Goal: Information Seeking & Learning: Check status

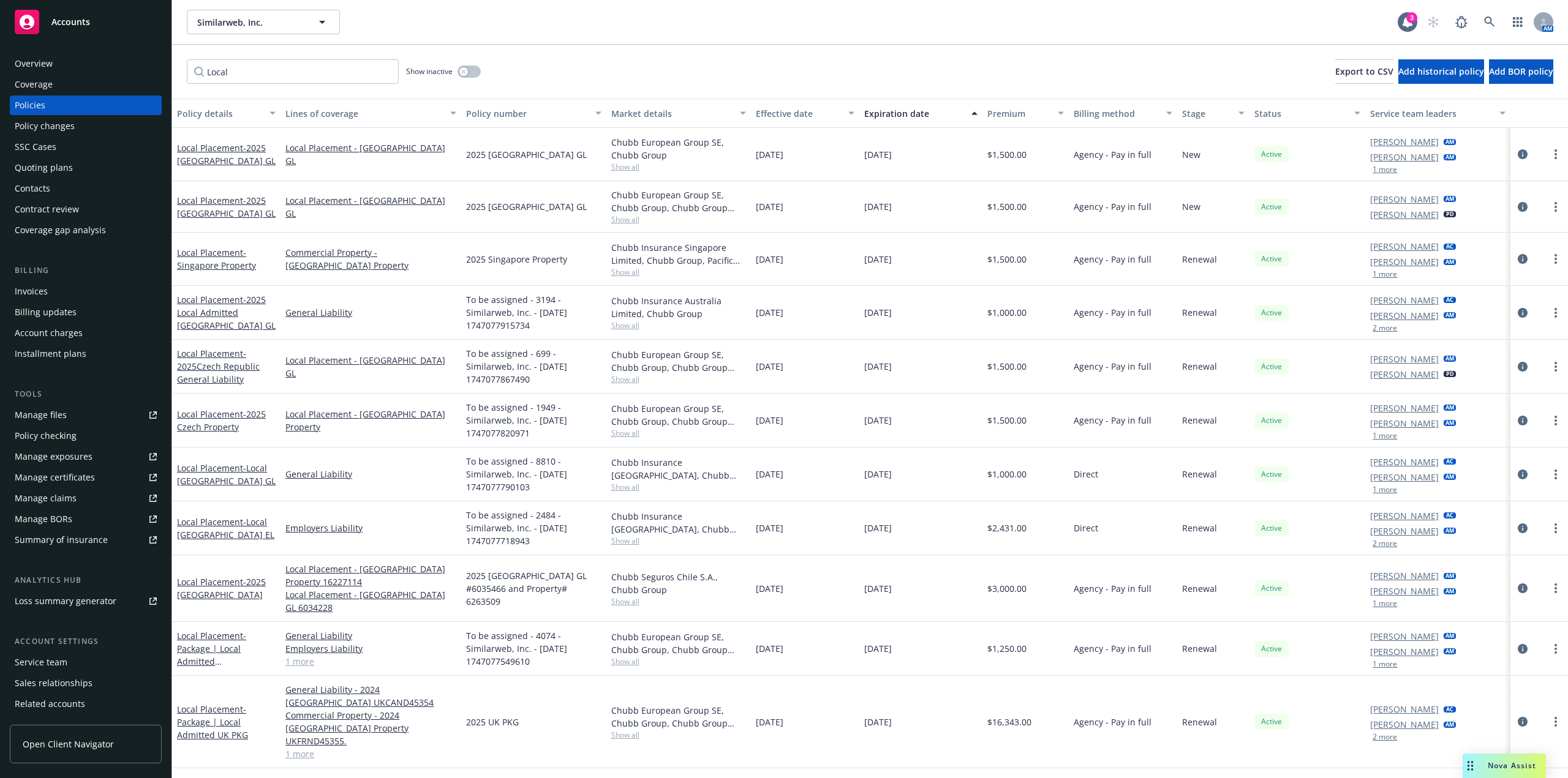
click at [951, 49] on div "Local Show inactive Export to CSV Add historical policy Add BOR policy" at bounding box center [869, 71] width 1395 height 54
